Goal: Use online tool/utility: Utilize a website feature to perform a specific function

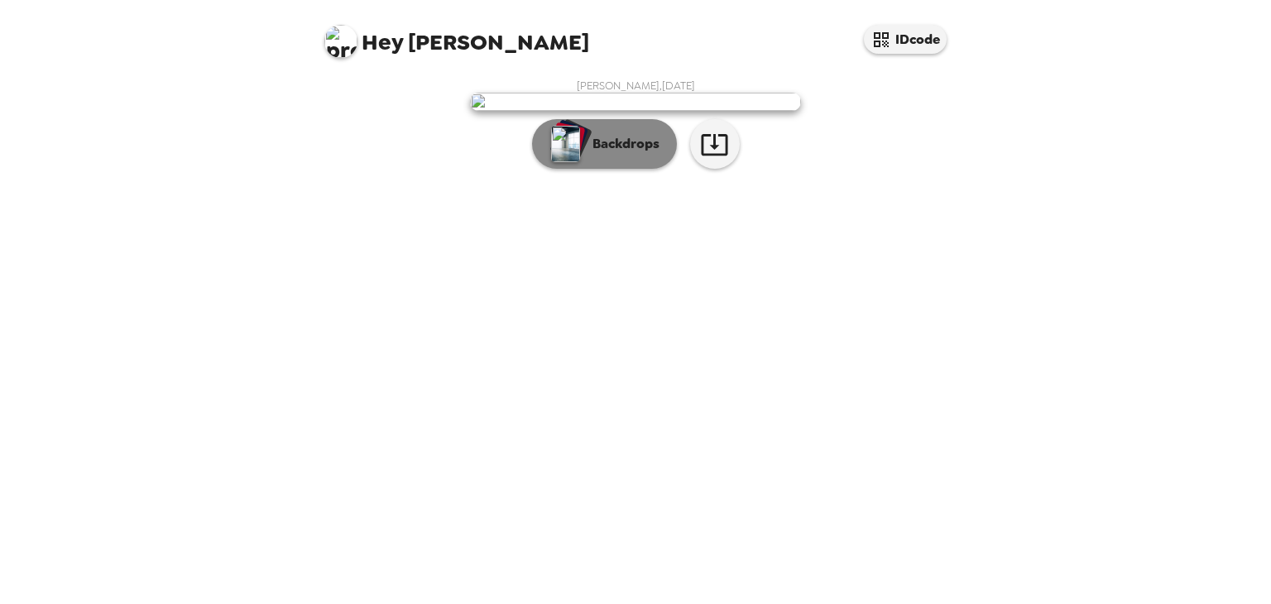
click at [644, 154] on p "Backdrops" at bounding box center [621, 144] width 75 height 20
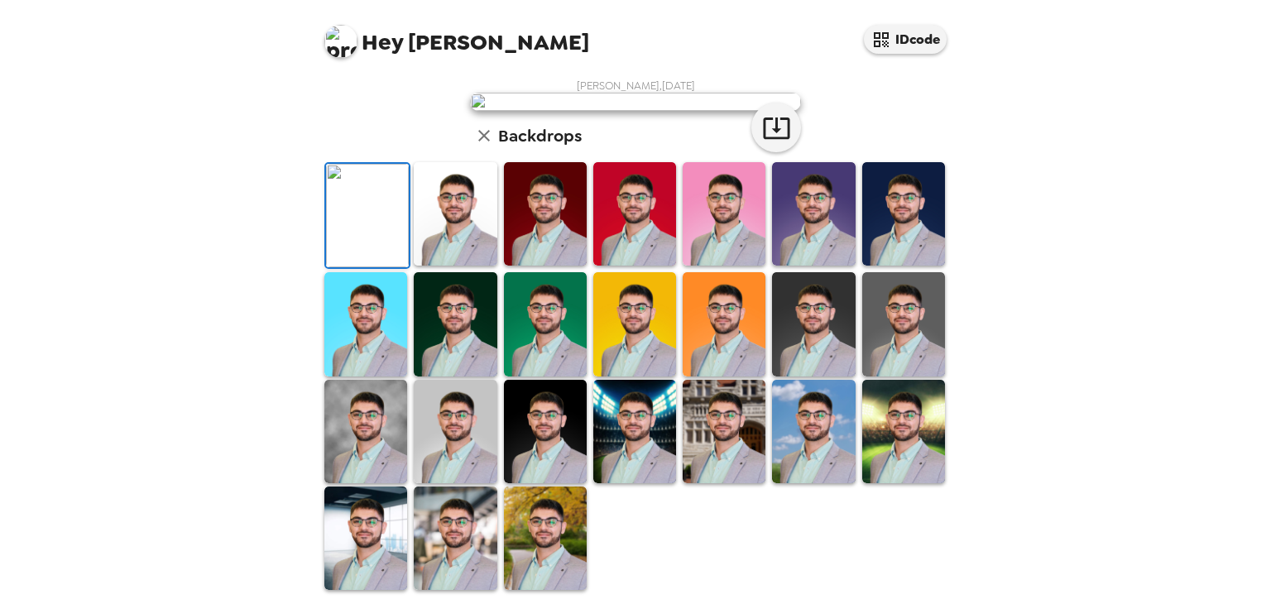
scroll to position [191, 0]
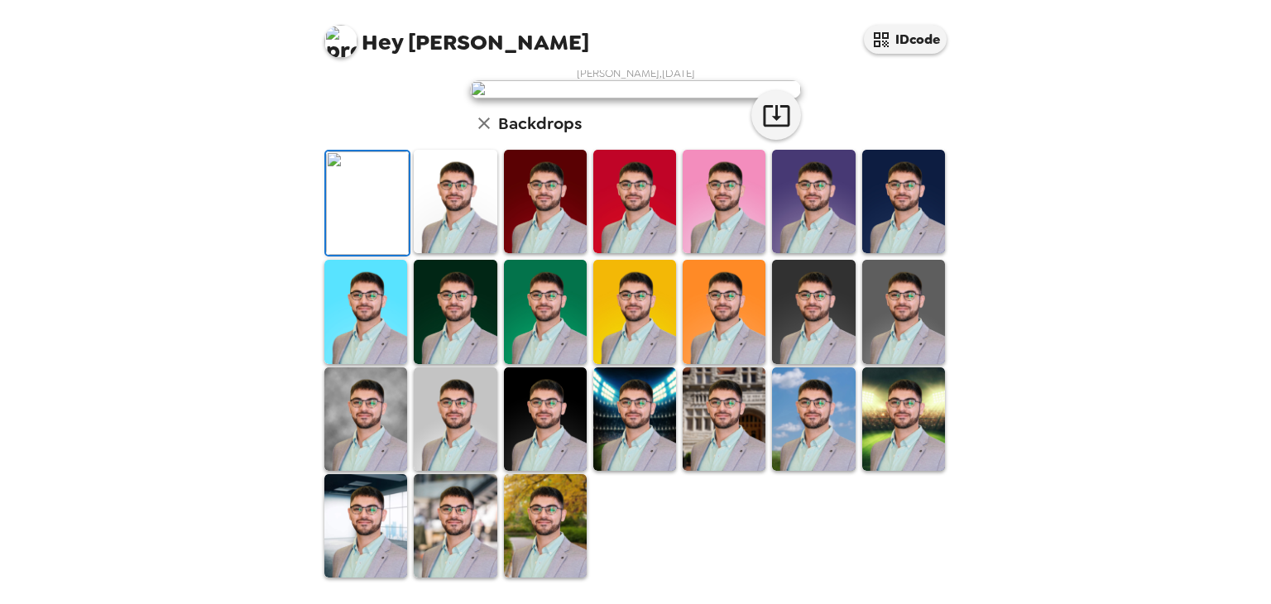
click at [452, 253] on img at bounding box center [455, 201] width 83 height 103
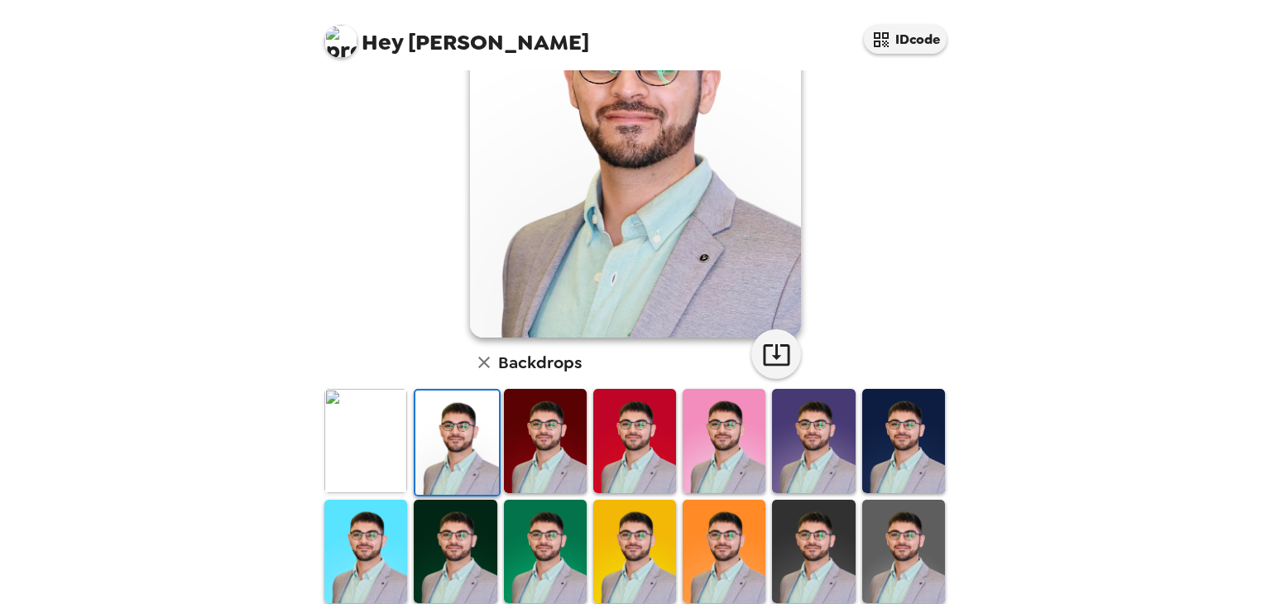
scroll to position [175, 0]
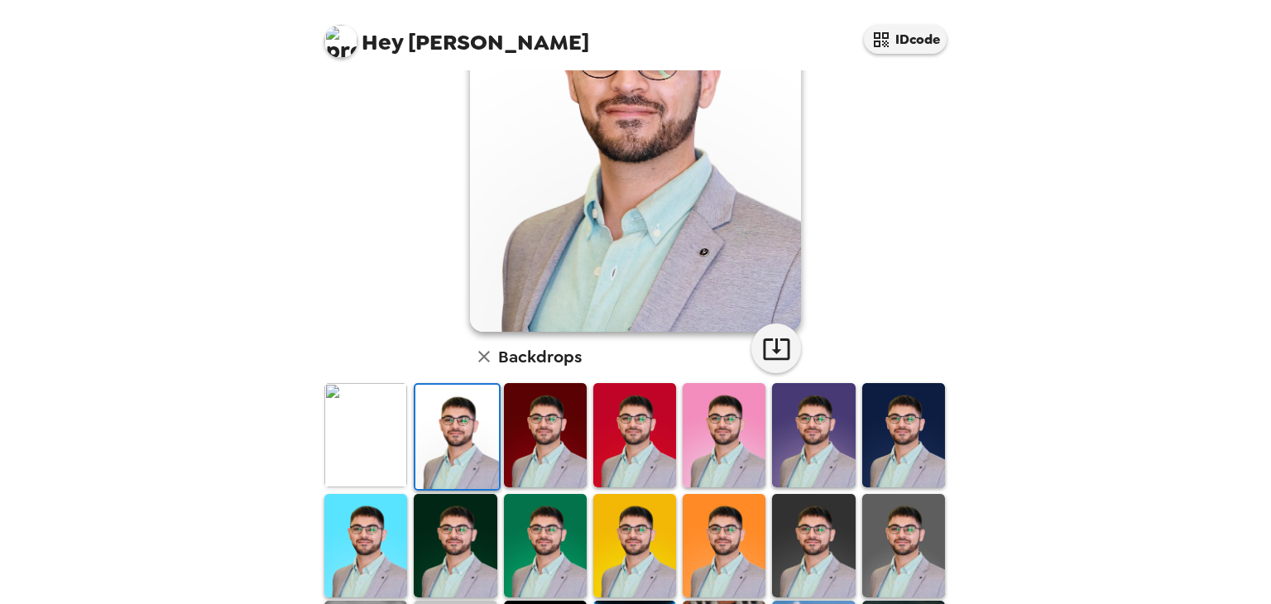
click at [346, 449] on img at bounding box center [365, 434] width 83 height 103
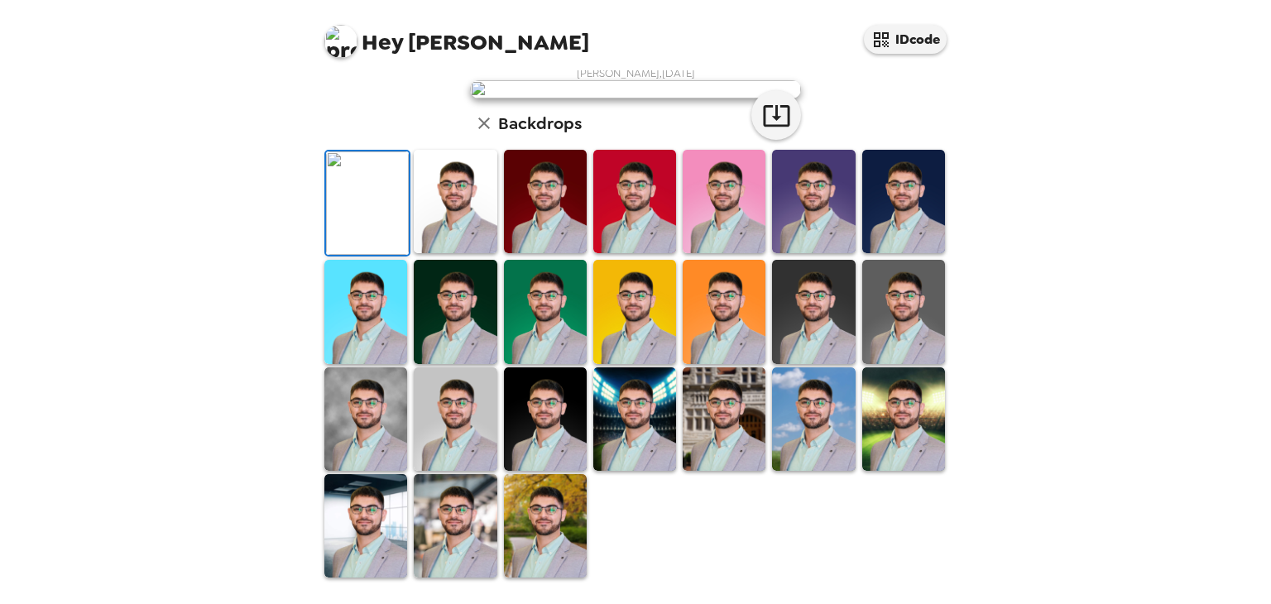
scroll to position [58, 0]
click at [460, 253] on img at bounding box center [455, 201] width 83 height 103
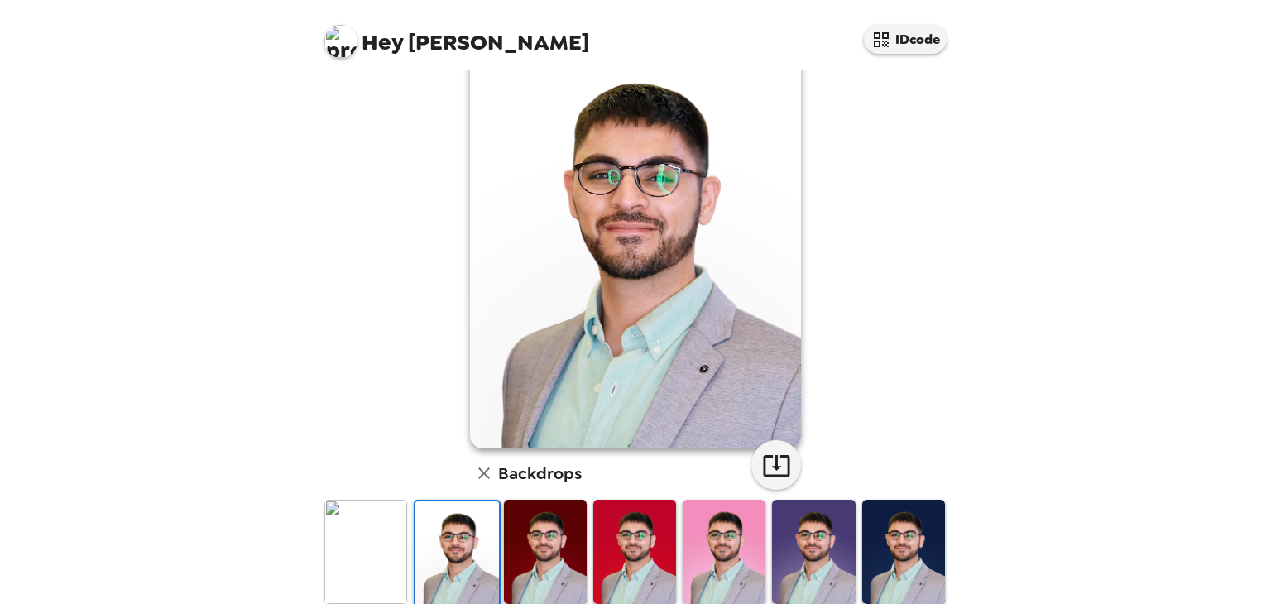
click at [368, 549] on img at bounding box center [365, 551] width 83 height 103
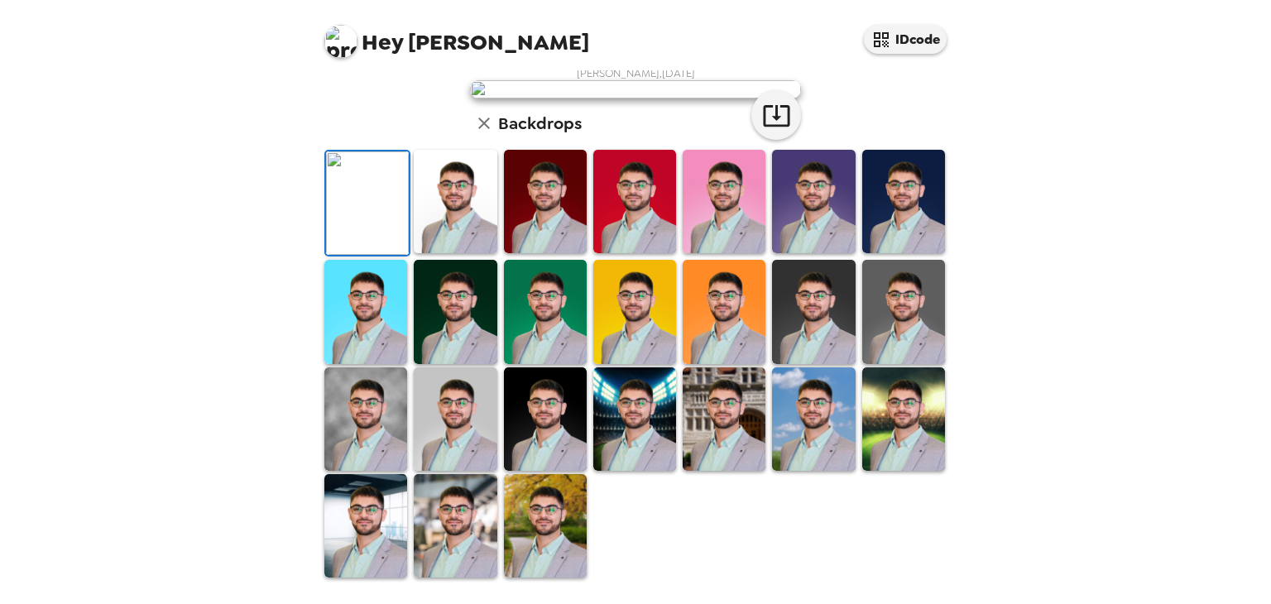
scroll to position [375, 0]
click at [763, 127] on icon "button" at bounding box center [776, 116] width 26 height 22
click at [773, 130] on icon "button" at bounding box center [776, 115] width 29 height 29
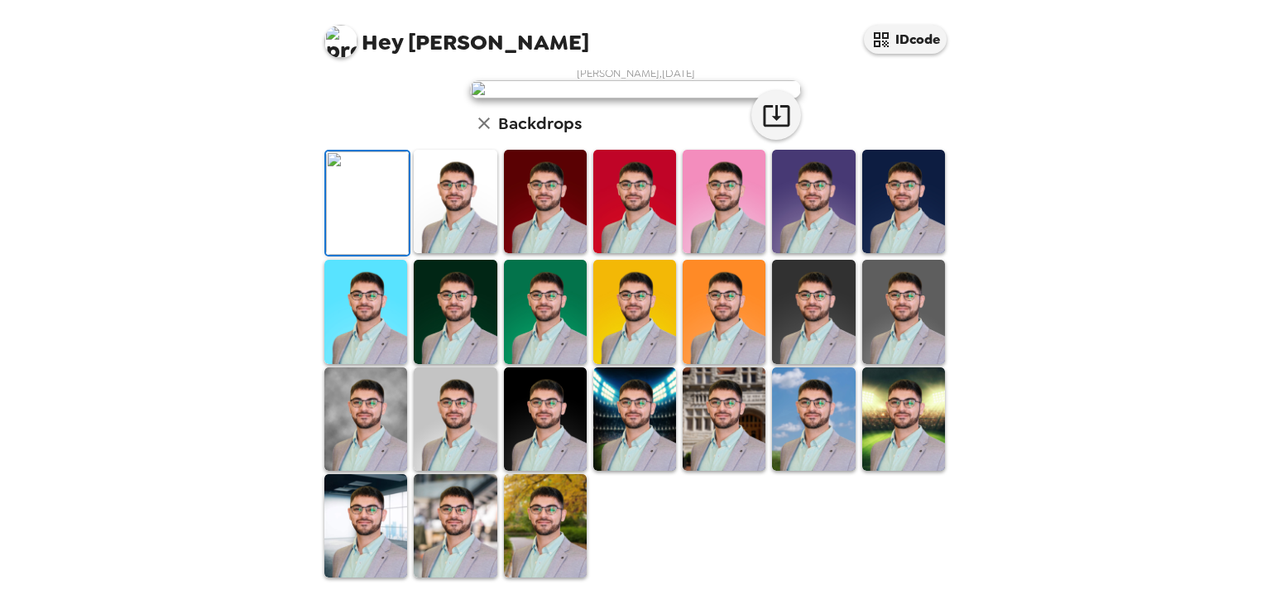
click at [778, 253] on img at bounding box center [813, 201] width 83 height 103
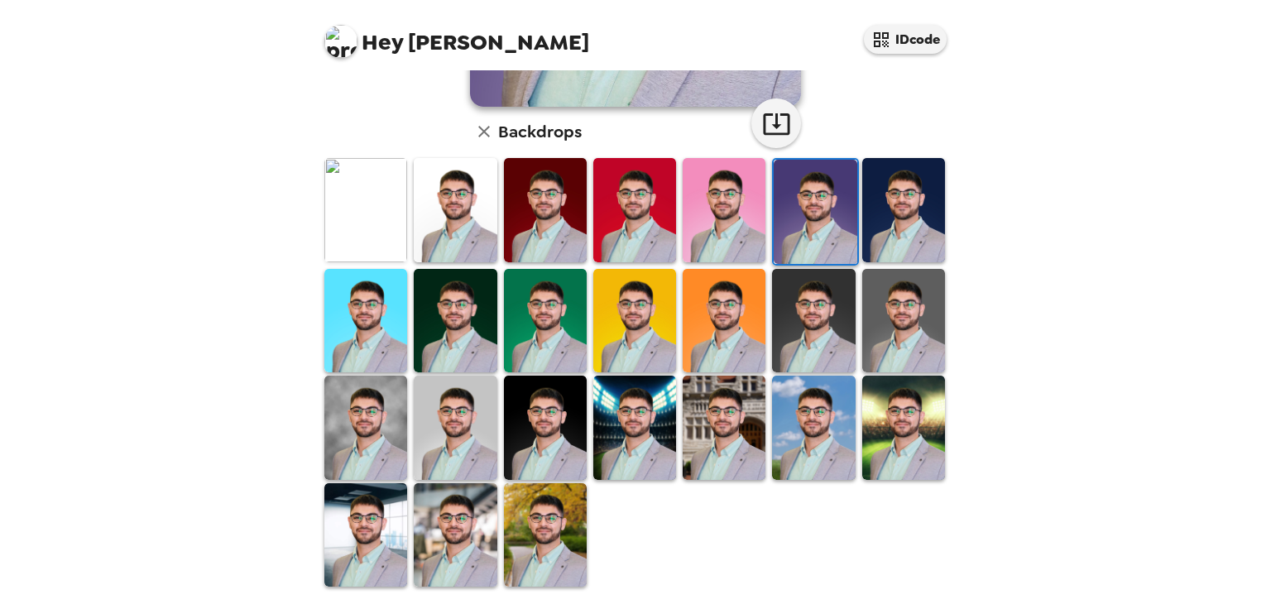
scroll to position [399, 0]
click at [450, 512] on img at bounding box center [455, 535] width 83 height 103
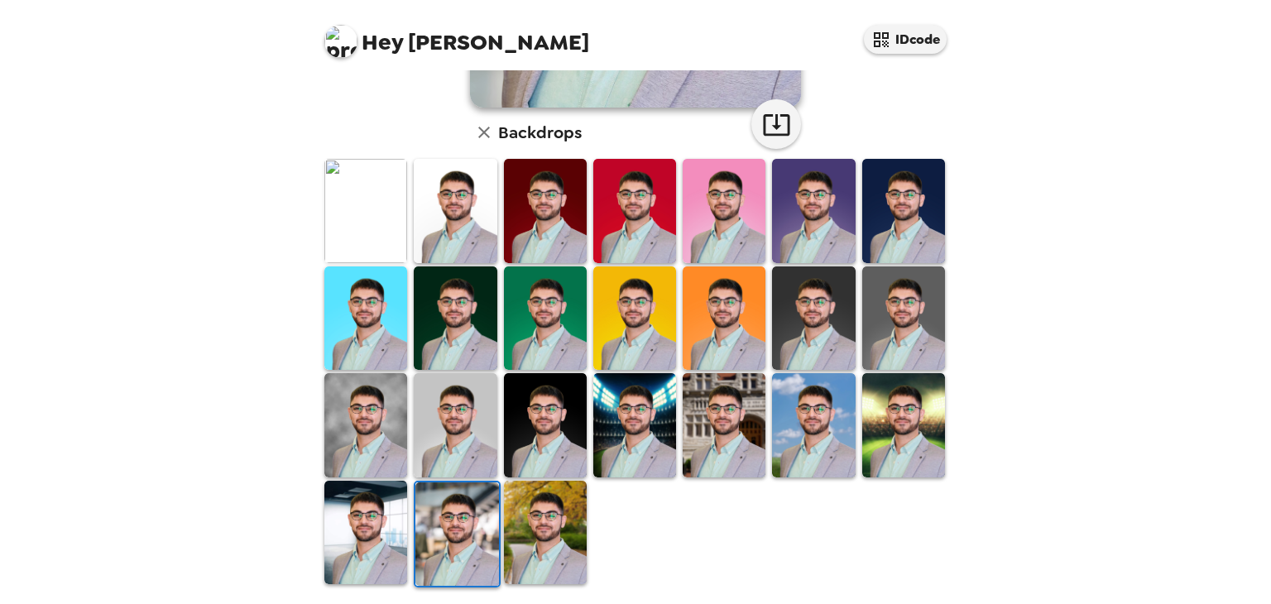
click at [548, 411] on img at bounding box center [545, 424] width 83 height 103
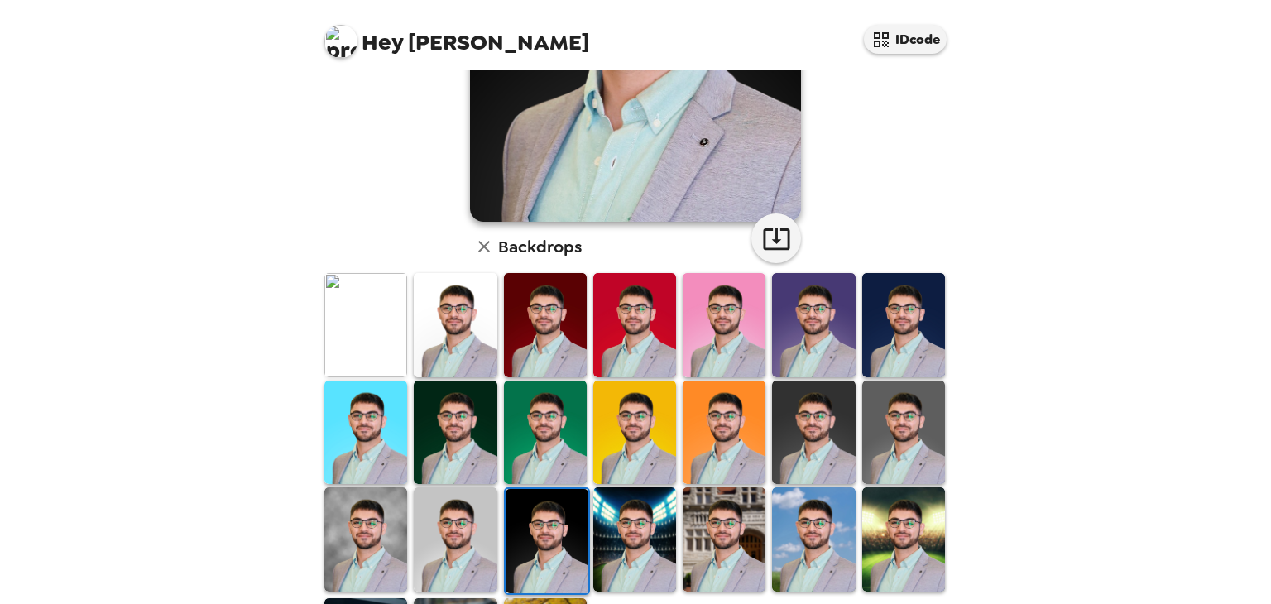
scroll to position [397, 0]
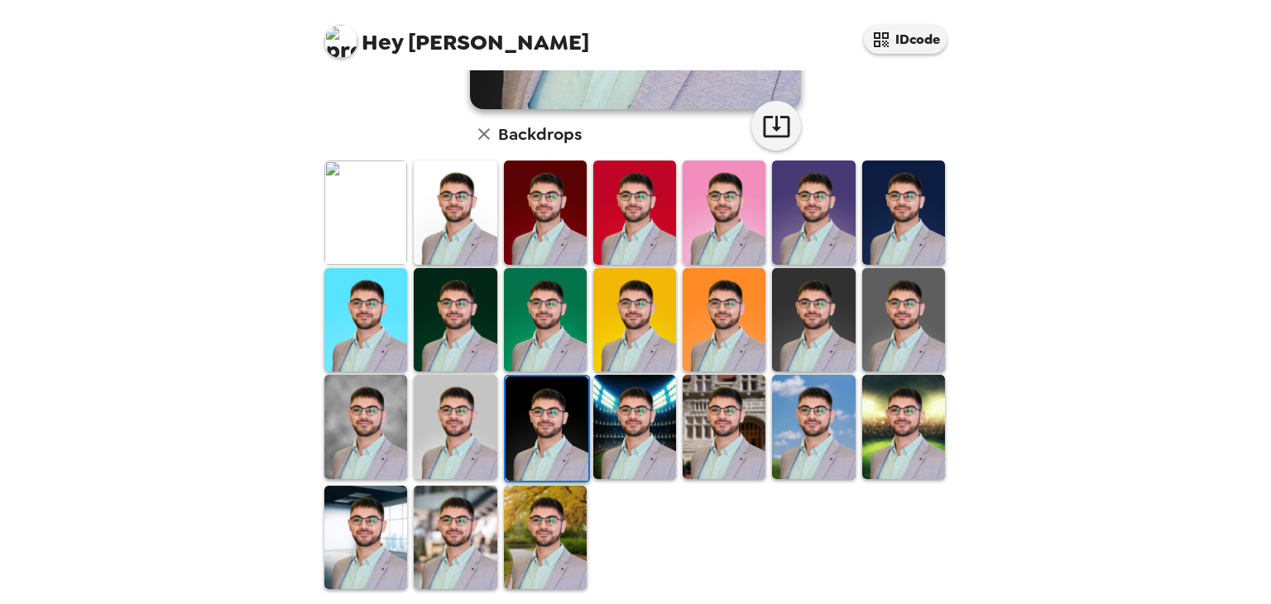
click at [368, 203] on img at bounding box center [365, 212] width 83 height 103
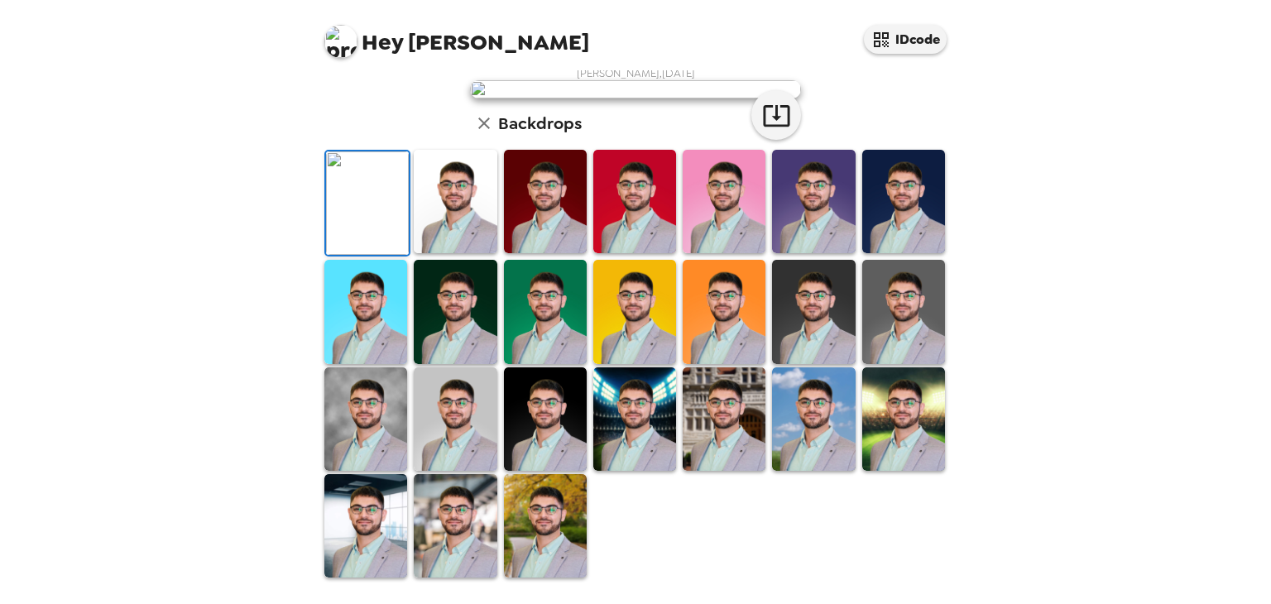
click at [444, 209] on img at bounding box center [455, 201] width 83 height 103
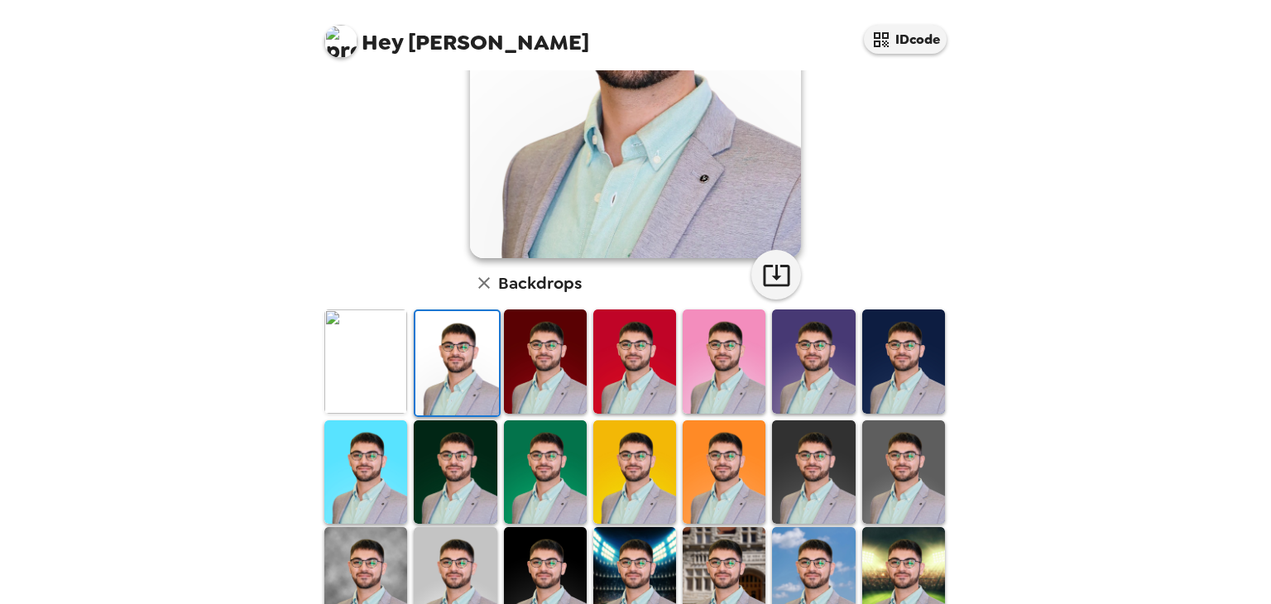
scroll to position [306, 0]
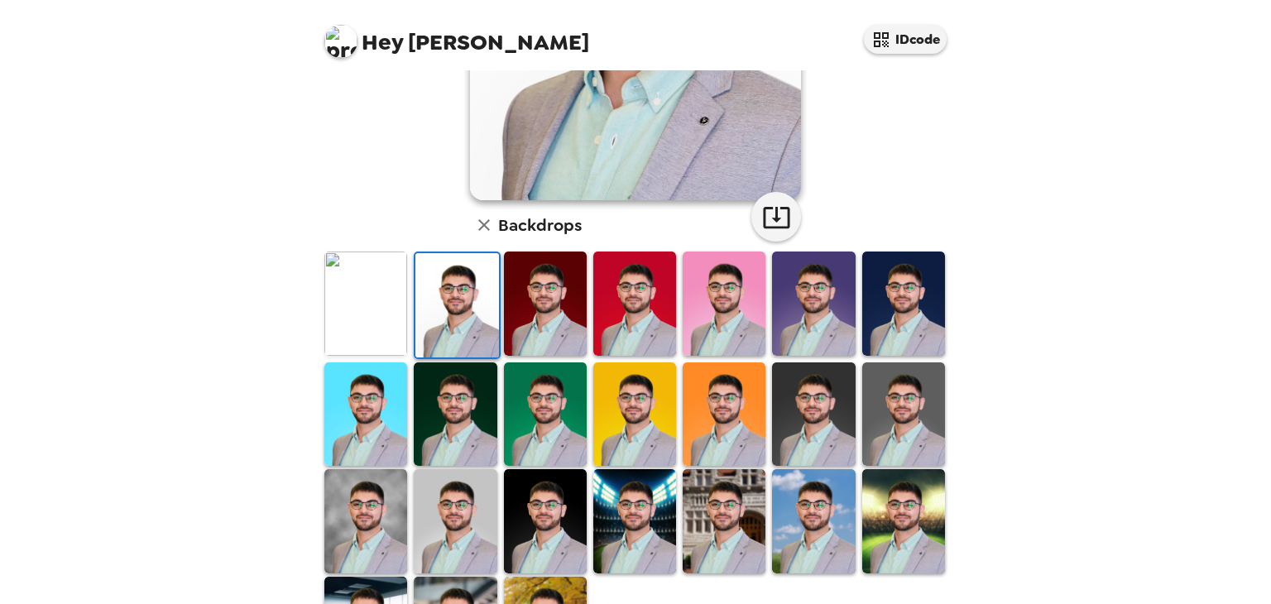
click at [372, 401] on img at bounding box center [365, 414] width 83 height 103
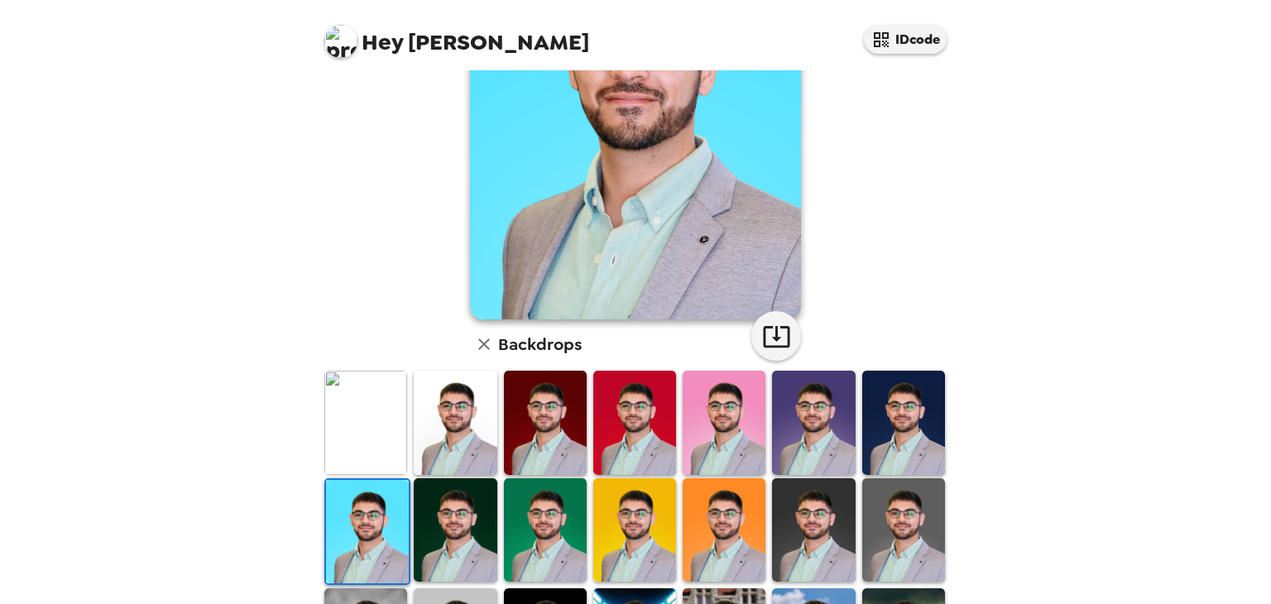
scroll to position [230, 0]
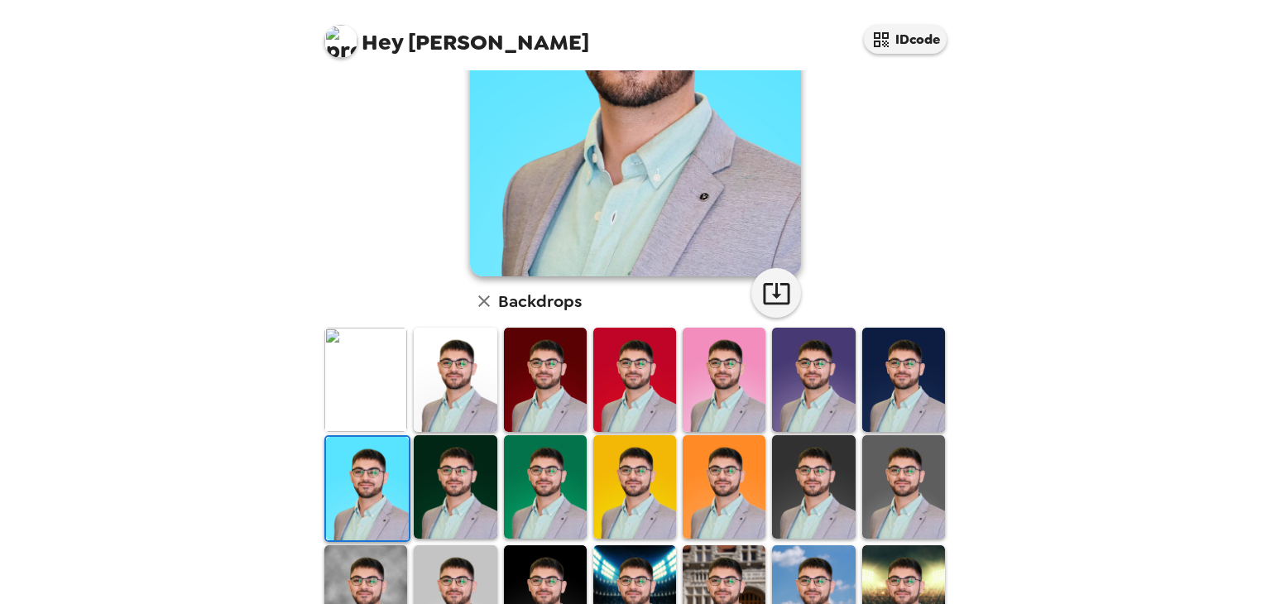
click at [464, 476] on img at bounding box center [455, 486] width 83 height 103
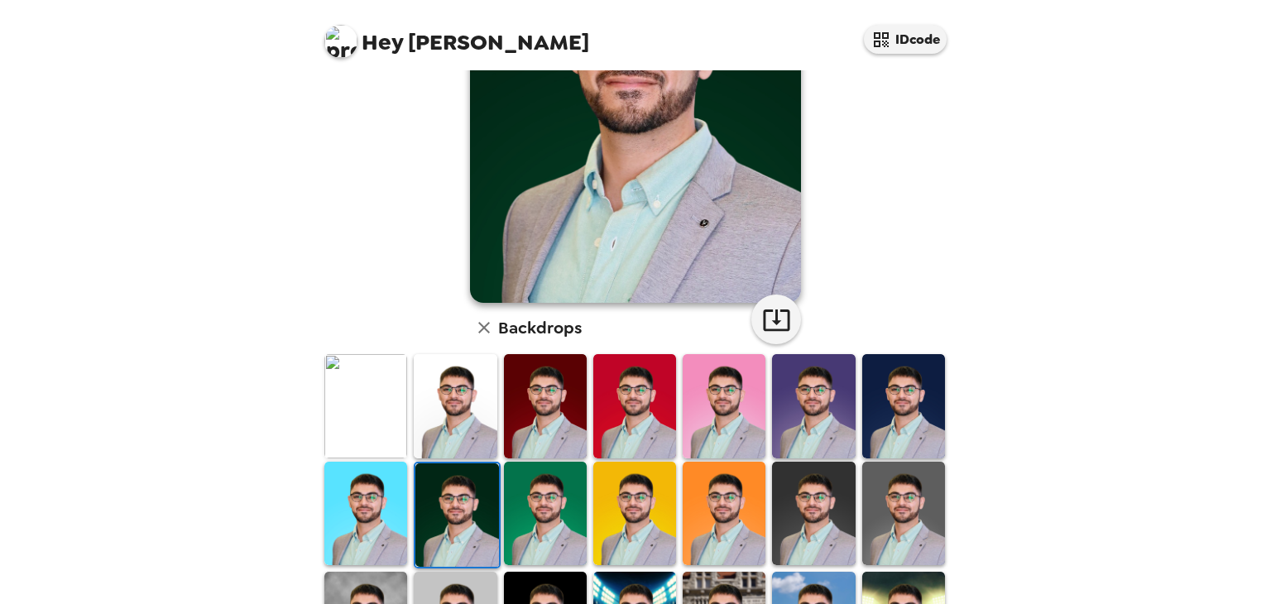
scroll to position [238, 0]
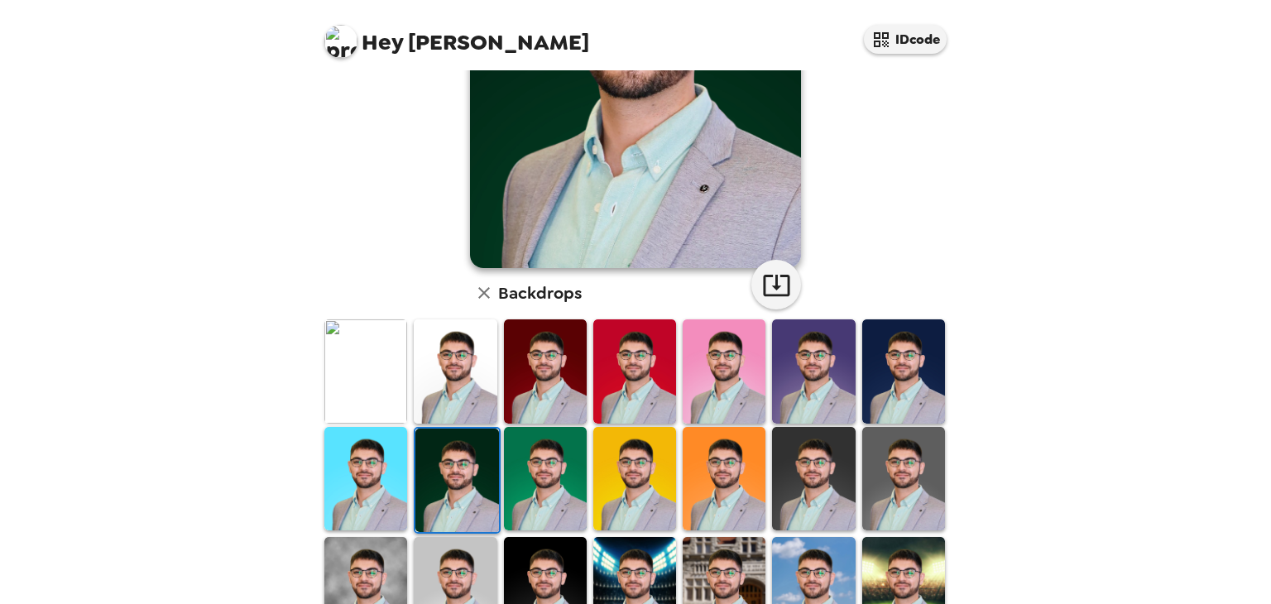
click at [562, 471] on img at bounding box center [545, 478] width 83 height 103
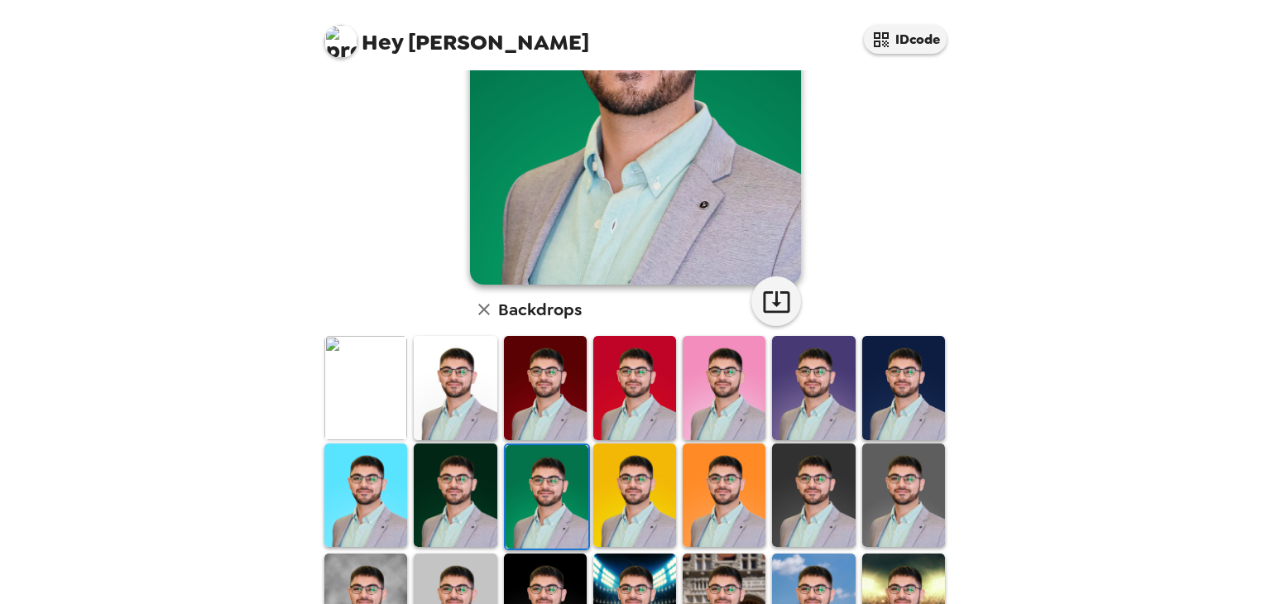
scroll to position [400, 0]
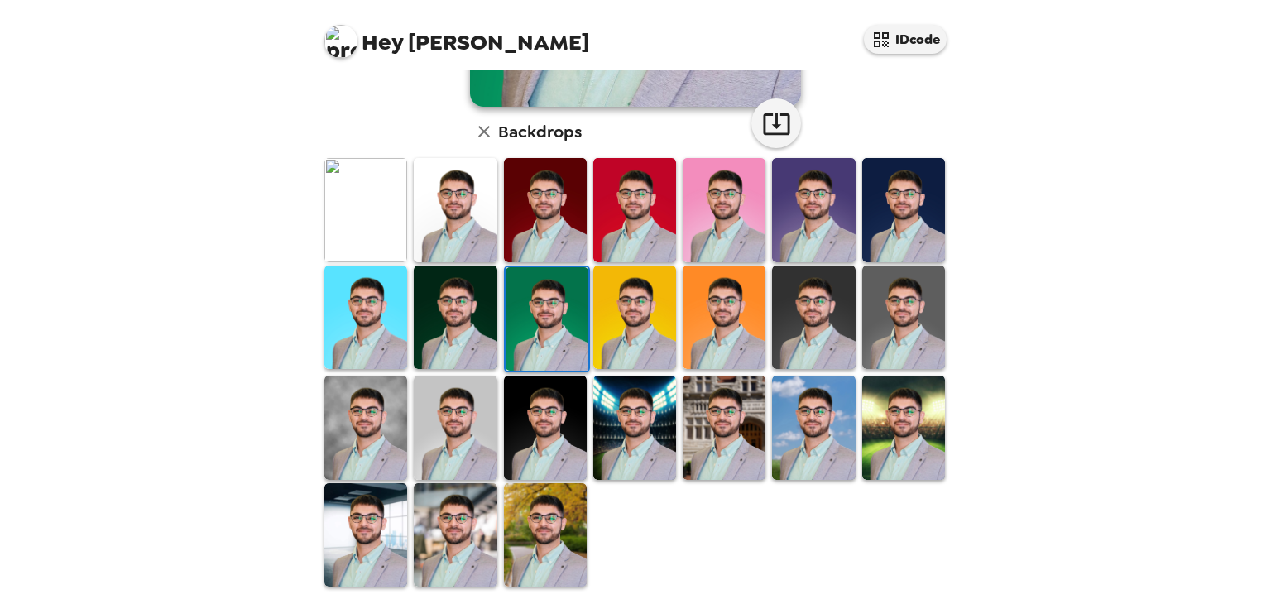
click at [814, 316] on img at bounding box center [813, 317] width 83 height 103
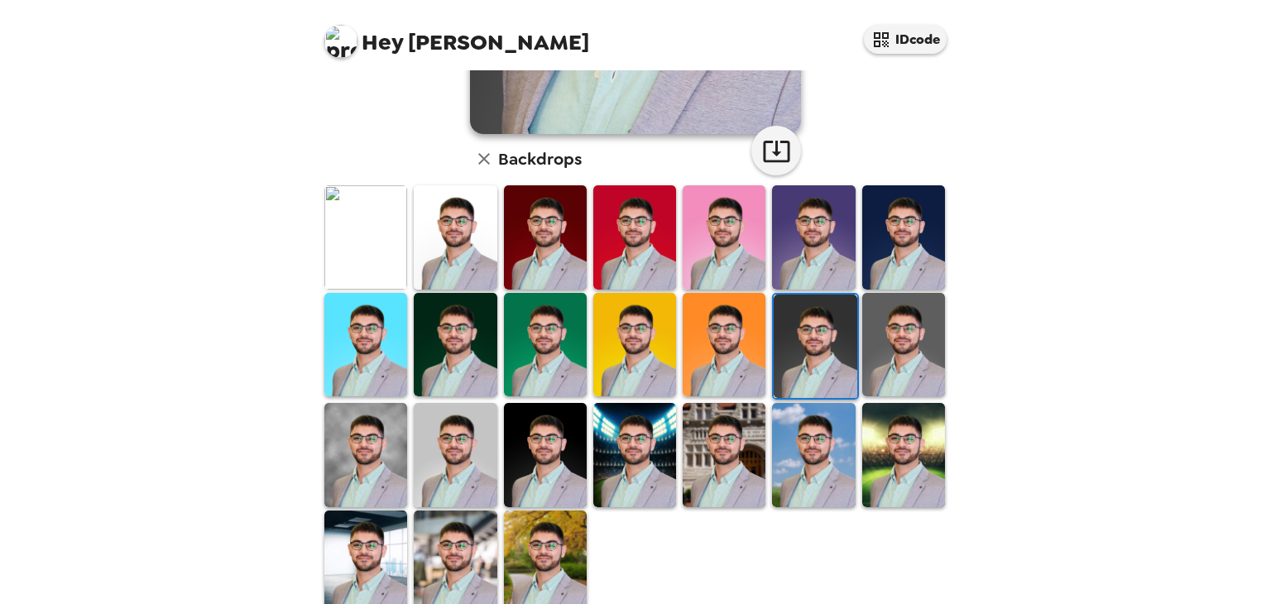
scroll to position [371, 0]
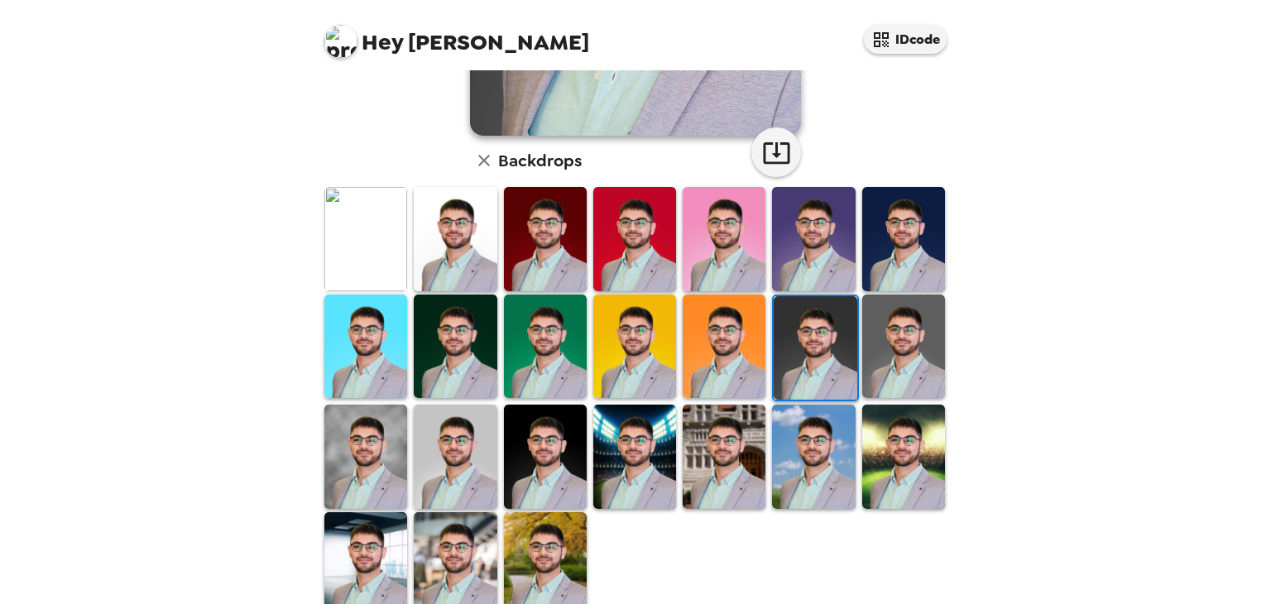
click at [924, 337] on img at bounding box center [904, 346] width 83 height 103
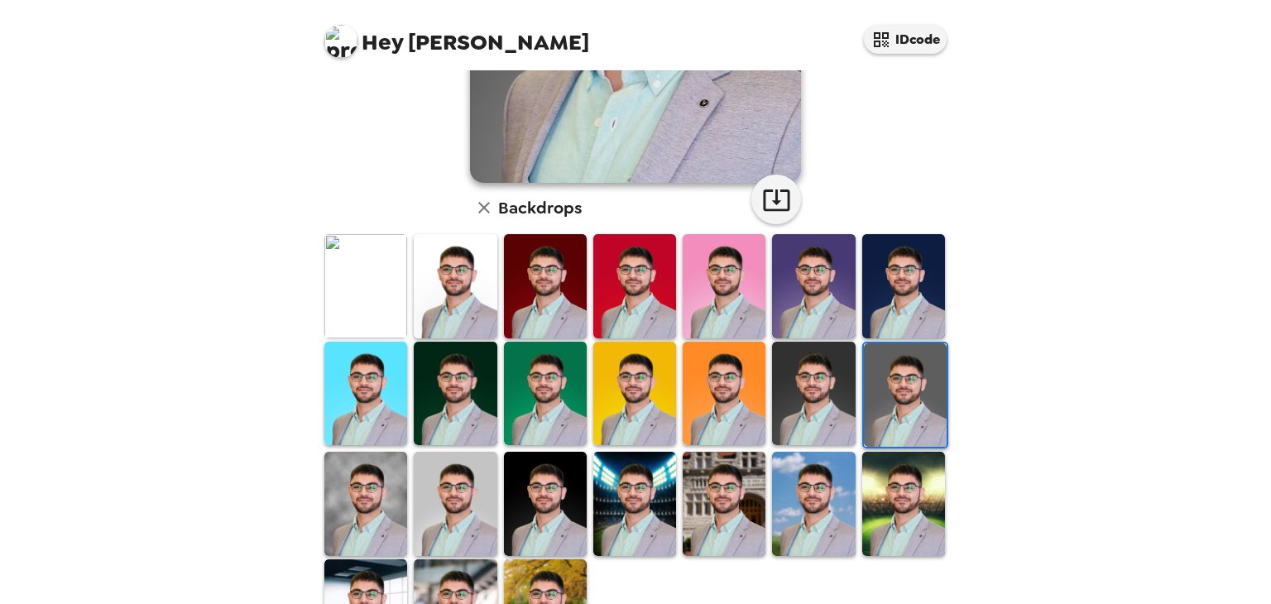
scroll to position [323, 0]
click at [368, 492] on img at bounding box center [365, 504] width 83 height 103
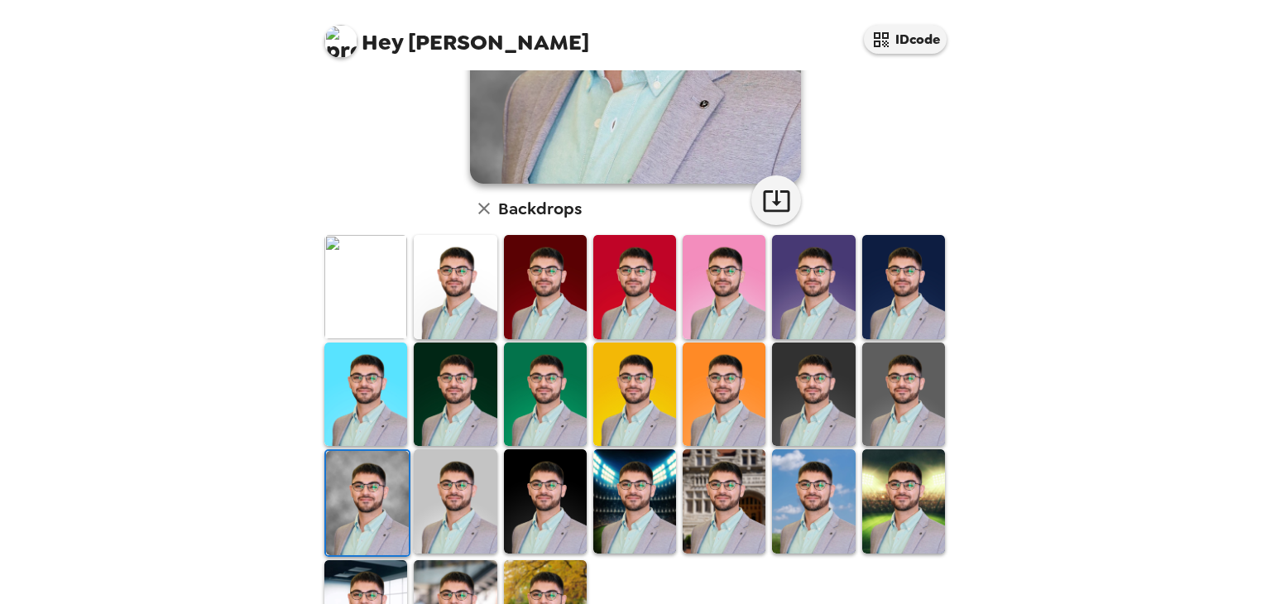
click at [458, 495] on img at bounding box center [455, 500] width 83 height 103
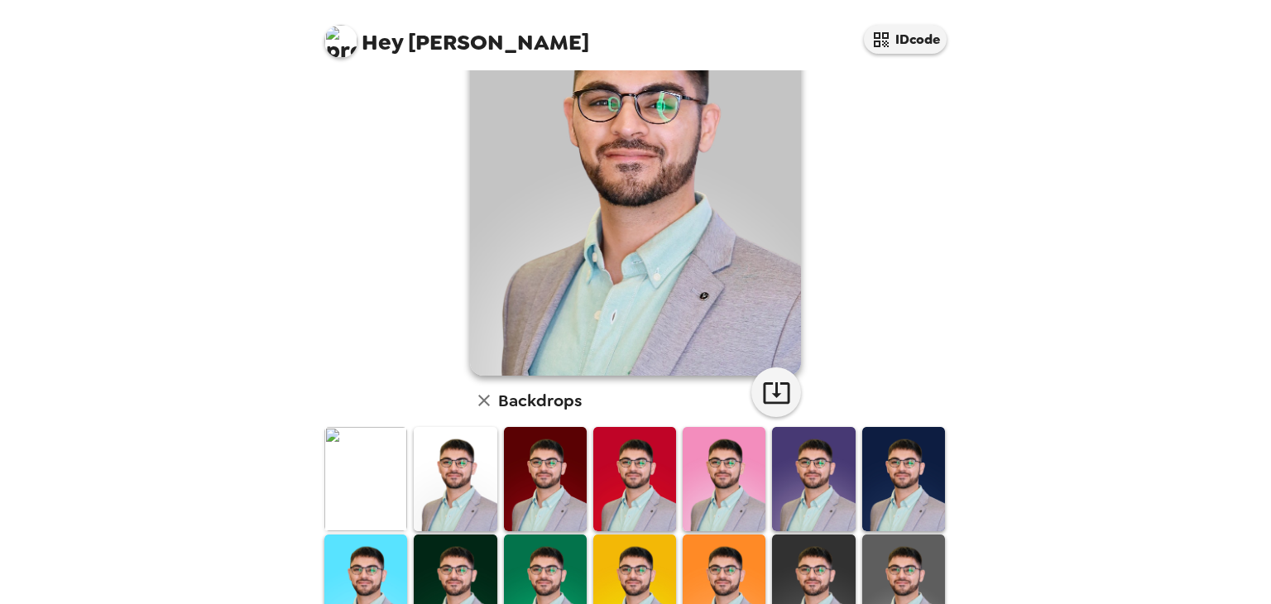
scroll to position [129, 0]
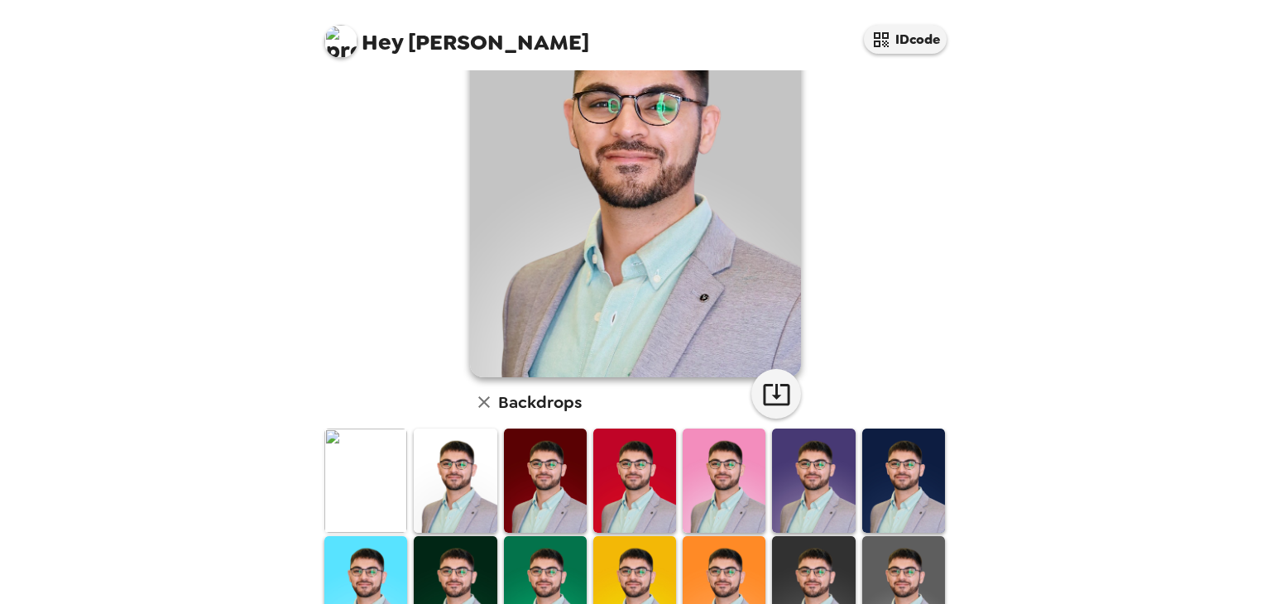
click at [368, 466] on img at bounding box center [365, 480] width 83 height 103
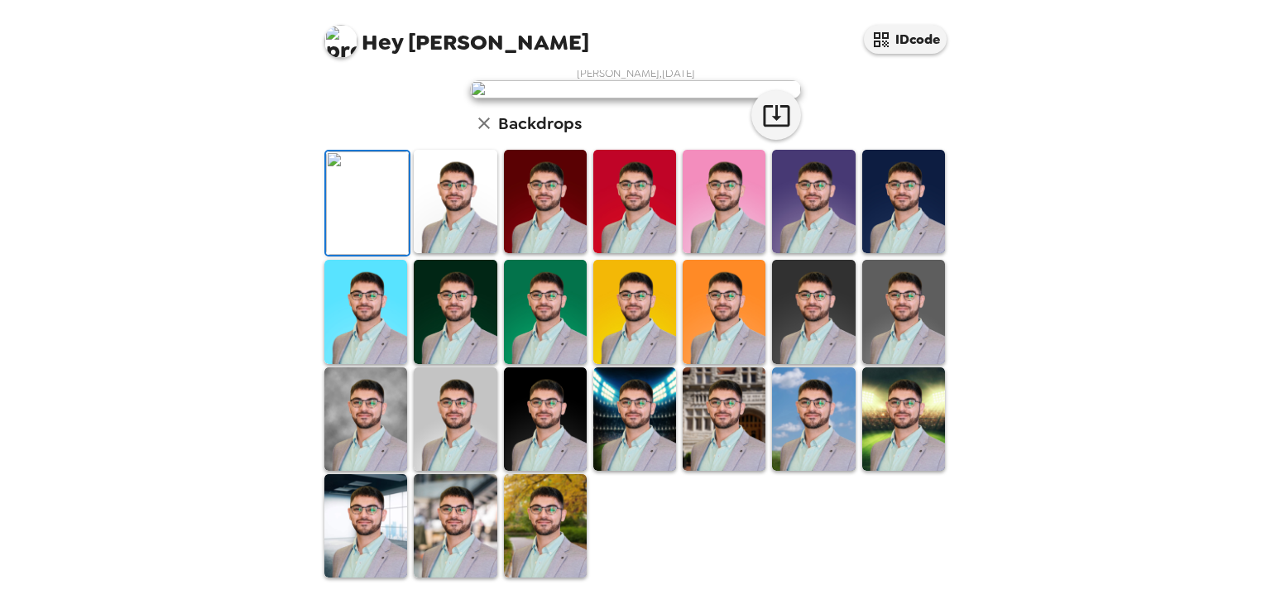
scroll to position [0, 0]
